Goal: Find specific page/section: Find specific page/section

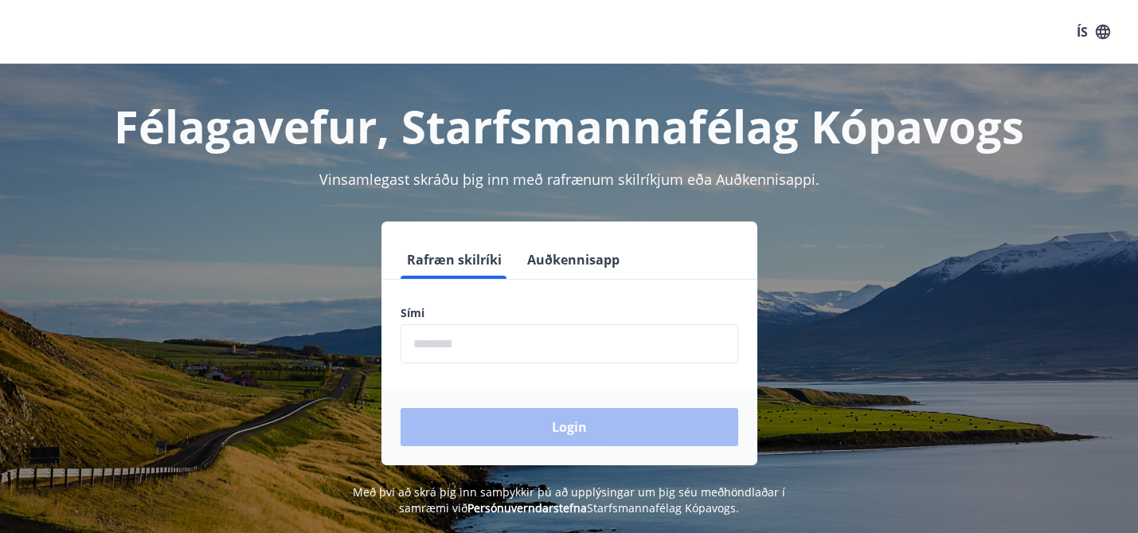
click at [497, 346] on input "phone" at bounding box center [569, 343] width 338 height 39
type input "********"
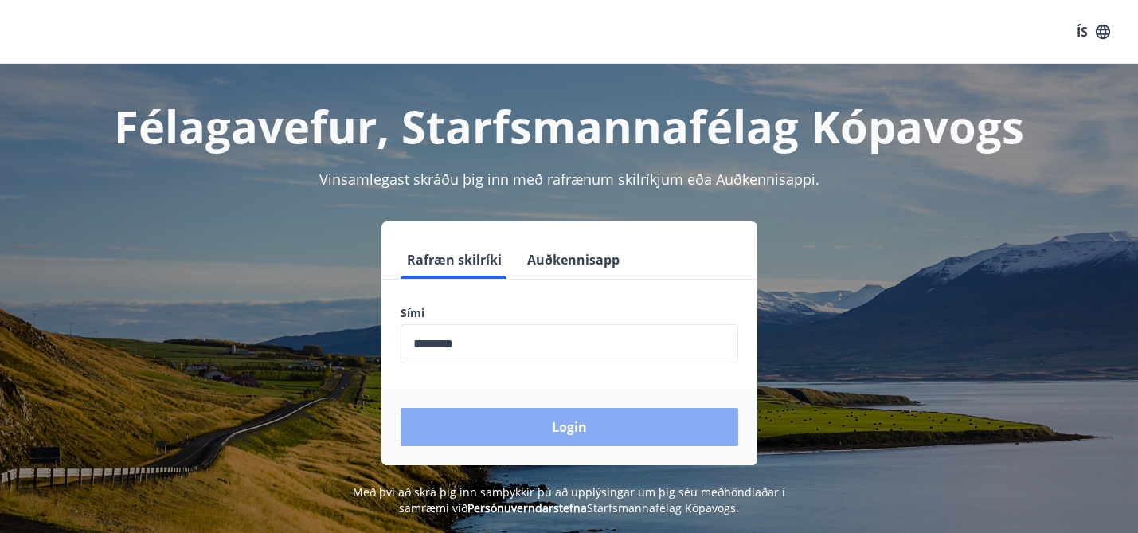
click at [526, 423] on button "Login" at bounding box center [569, 427] width 338 height 38
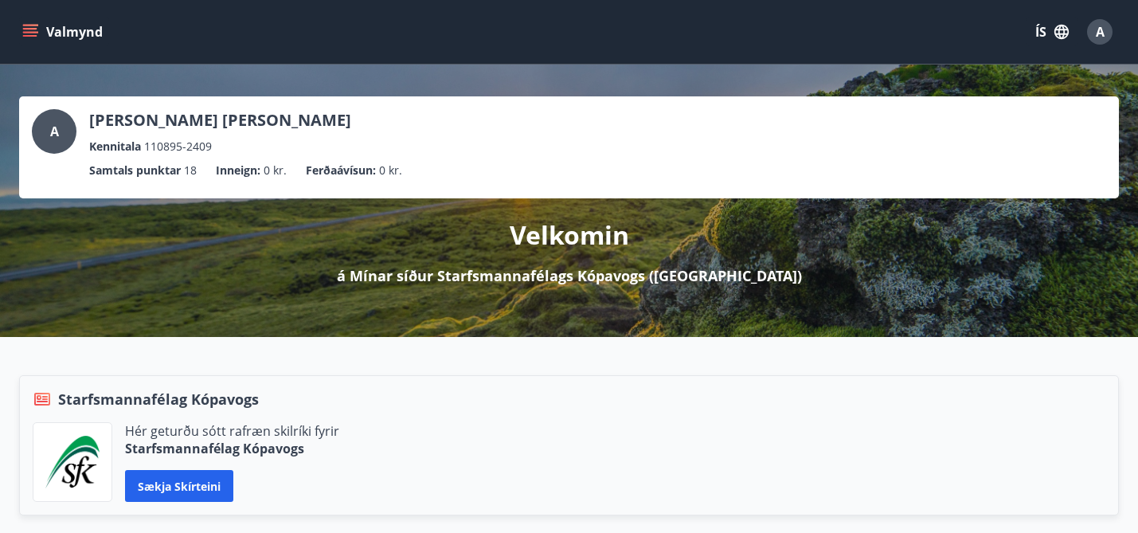
click at [46, 29] on button "Valmynd" at bounding box center [64, 32] width 90 height 29
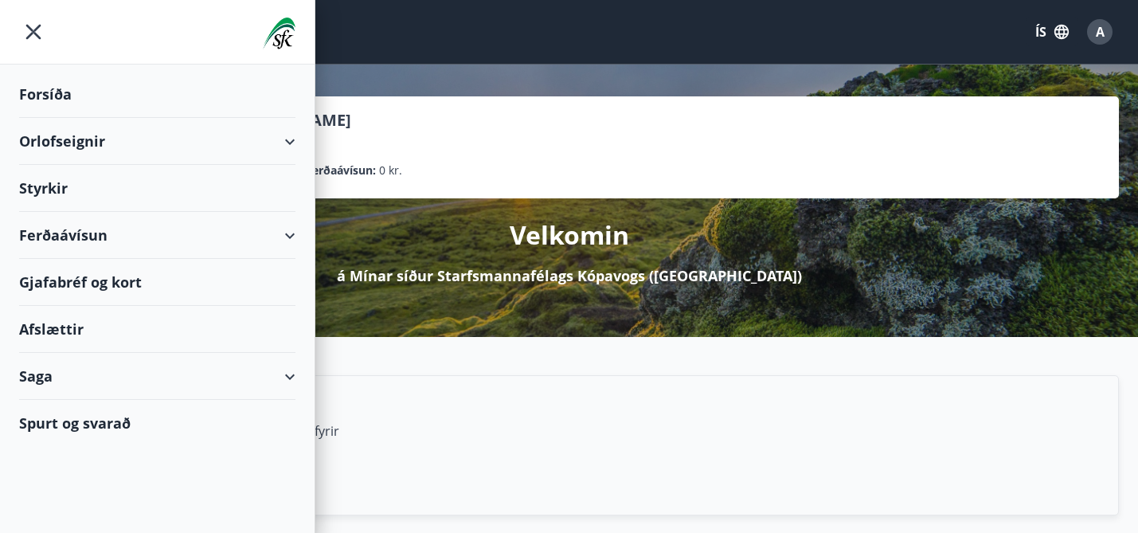
click at [291, 233] on div "Ferðaávísun" at bounding box center [157, 235] width 276 height 47
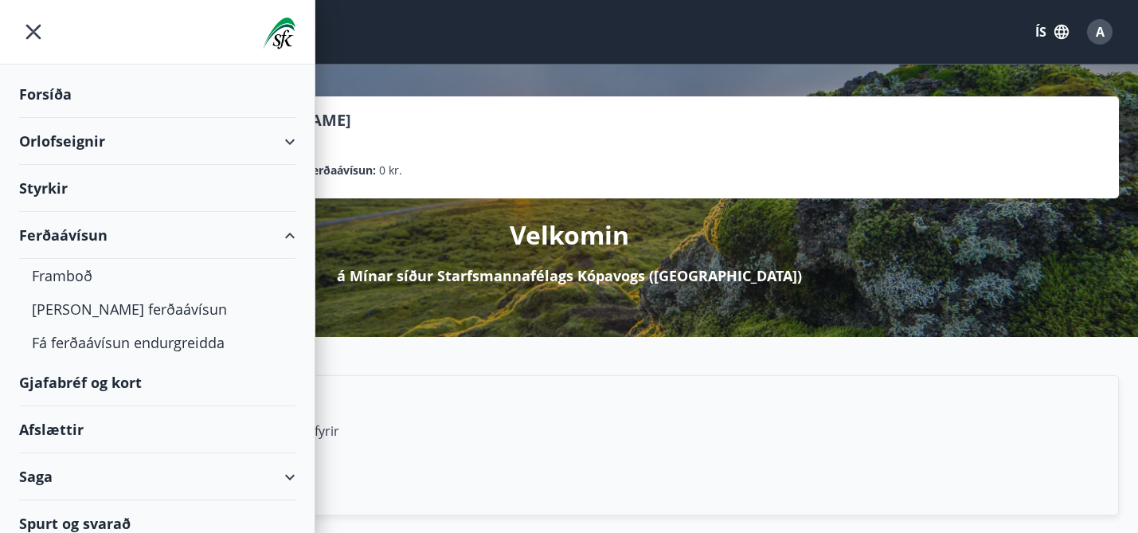
scroll to position [14, 0]
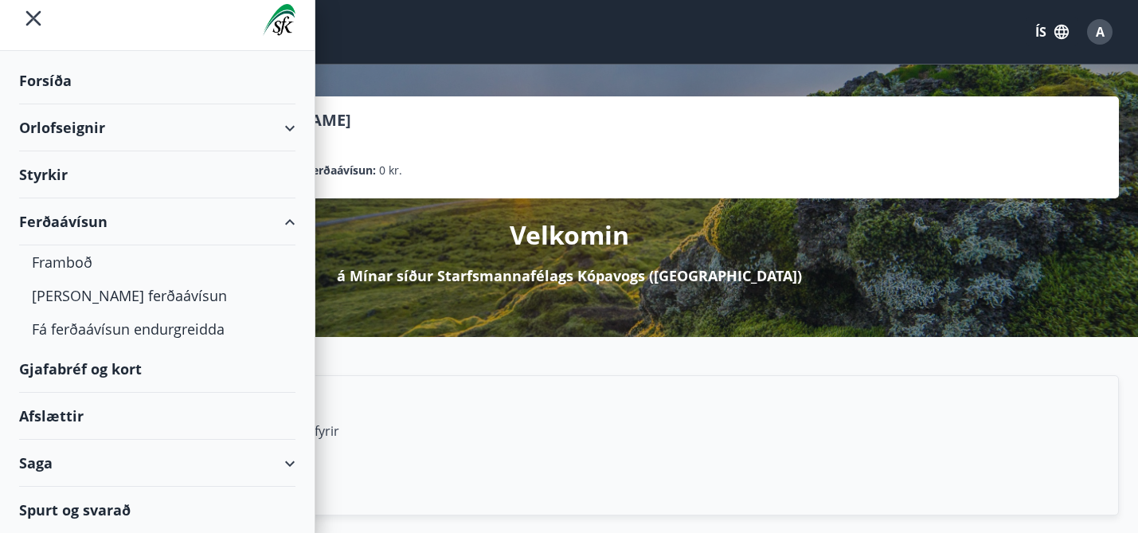
click at [59, 373] on div "Gjafabréf og kort" at bounding box center [157, 369] width 276 height 47
click at [34, 11] on icon "menu" at bounding box center [33, 18] width 29 height 29
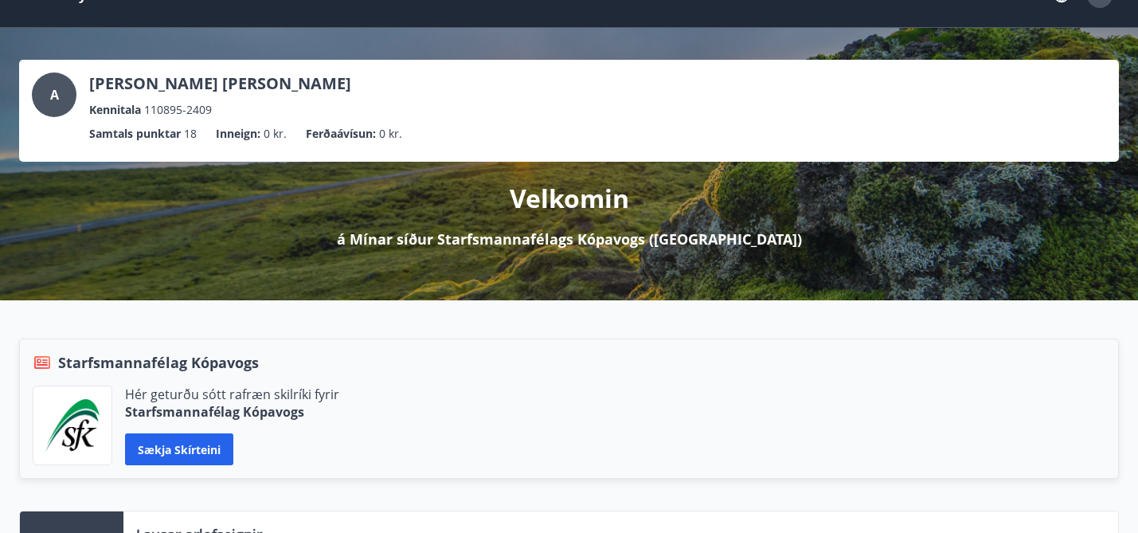
scroll to position [0, 0]
